Goal: Task Accomplishment & Management: Use online tool/utility

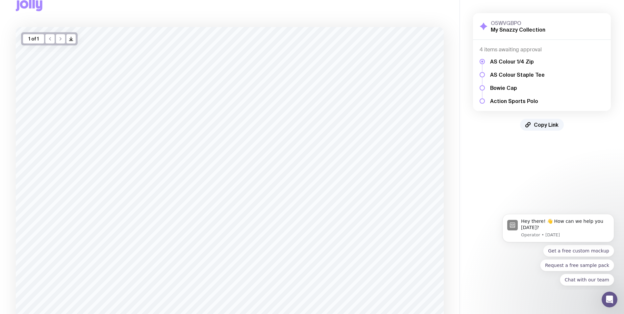
scroll to position [18, 0]
click at [532, 124] on button "Copy Link" at bounding box center [542, 125] width 44 height 12
click at [535, 125] on span "Copy Link" at bounding box center [546, 124] width 25 height 7
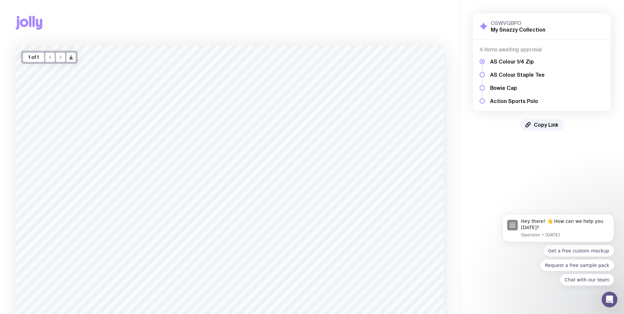
scroll to position [33, 0]
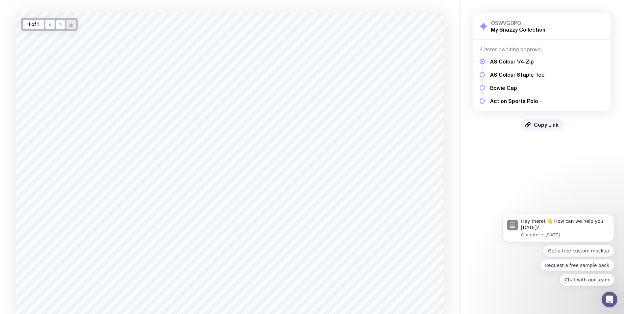
click at [72, 23] on icon "/> />" at bounding box center [70, 24] width 5 height 5
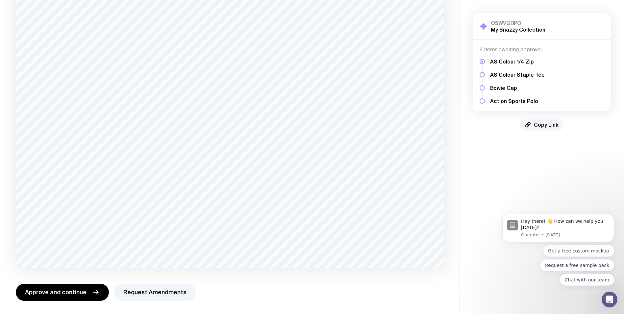
scroll to position [18, 0]
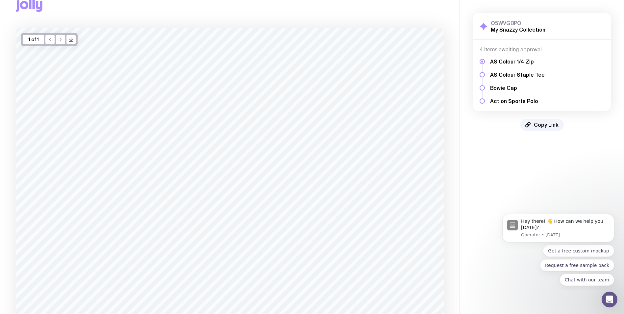
click at [504, 77] on h5 "AS Colour Staple Tee" at bounding box center [517, 74] width 55 height 7
click at [483, 75] on div at bounding box center [482, 74] width 5 height 5
click at [527, 20] on h3 "O5WVGBPO" at bounding box center [518, 23] width 55 height 7
drag, startPoint x: 519, startPoint y: 22, endPoint x: 489, endPoint y: 26, distance: 30.8
click at [489, 26] on div "O5WVGBPO My Snazzy Collection" at bounding box center [513, 26] width 66 height 13
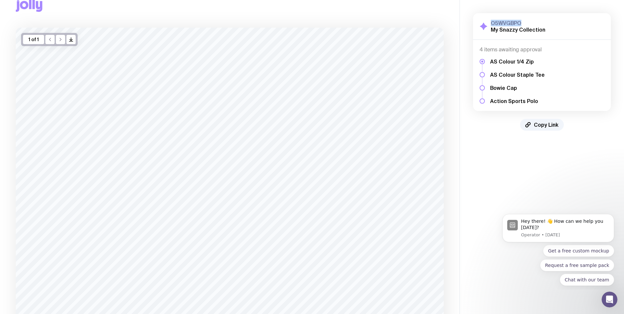
copy h3 "O5WVGBPO"
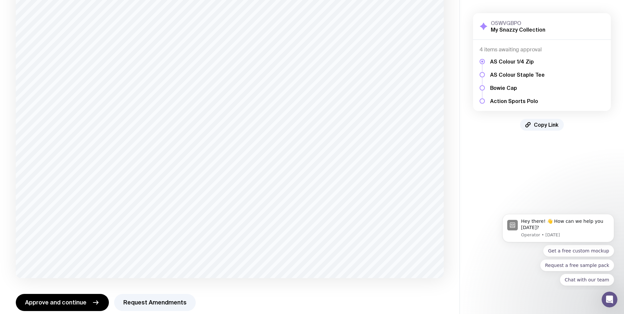
scroll to position [84, 0]
